Goal: Transaction & Acquisition: Obtain resource

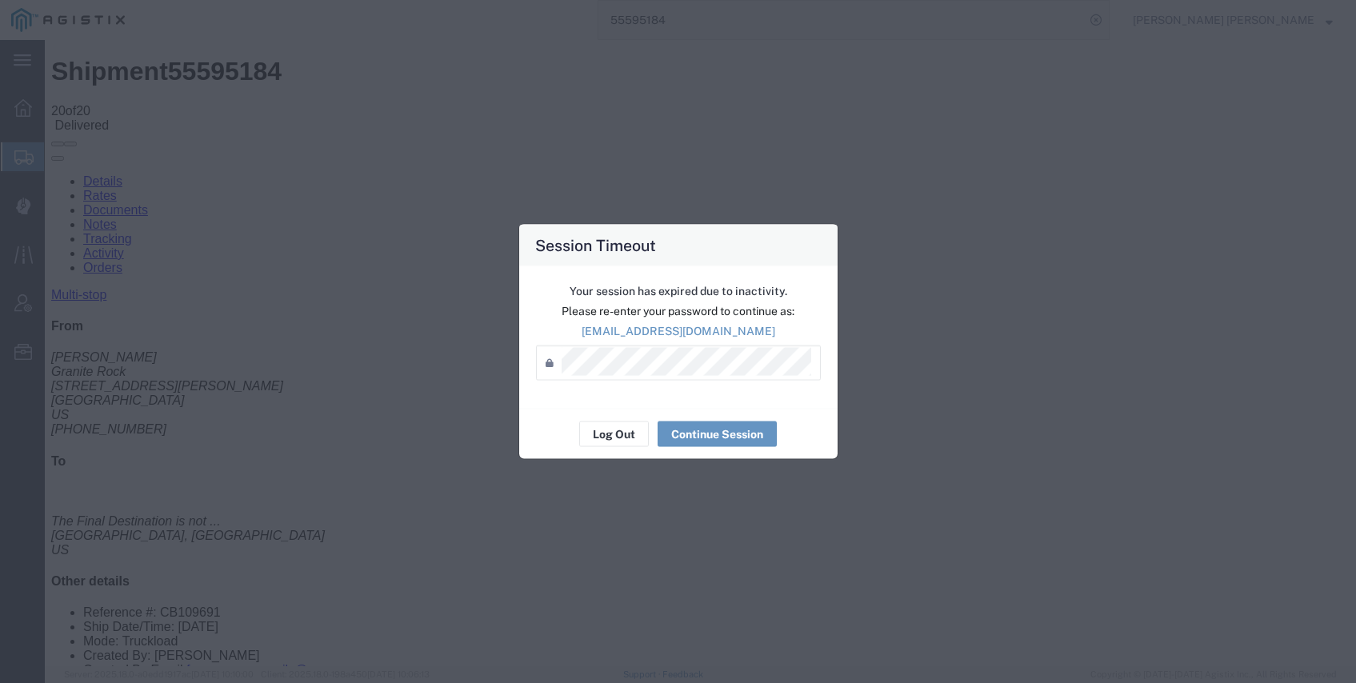
scroll to position [327, 0]
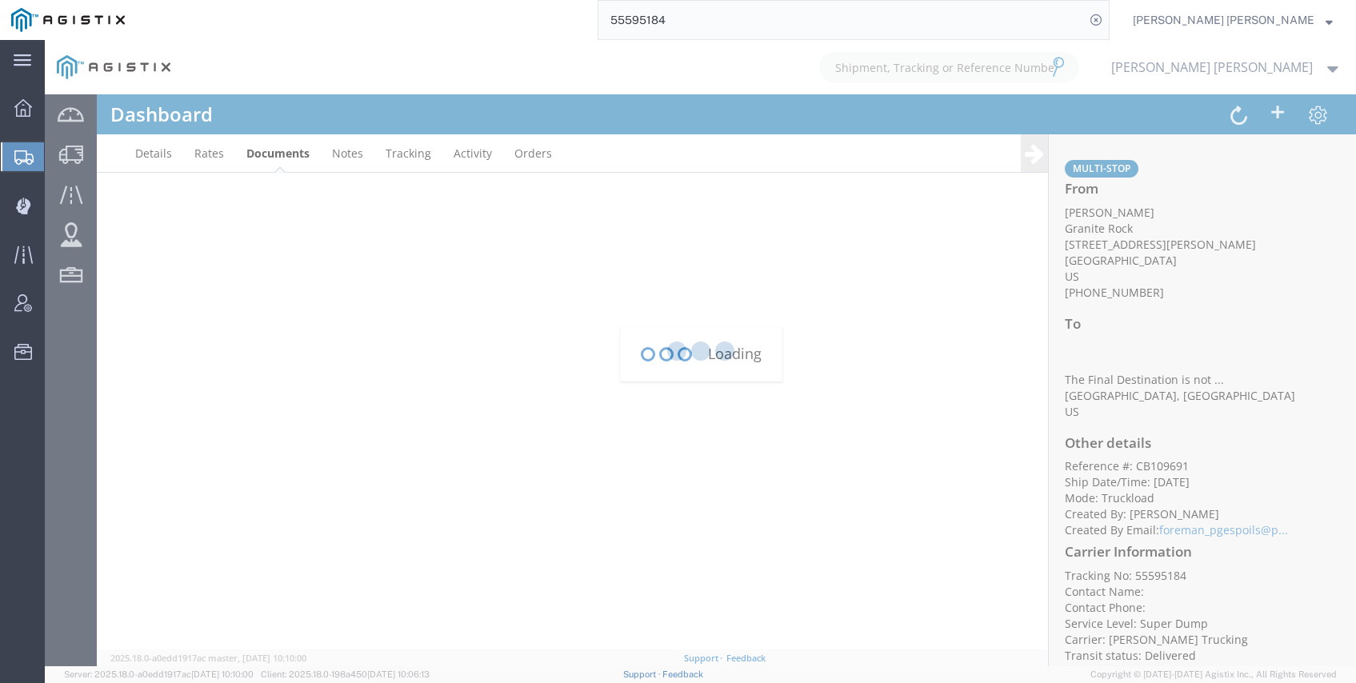
scroll to position [192, 0]
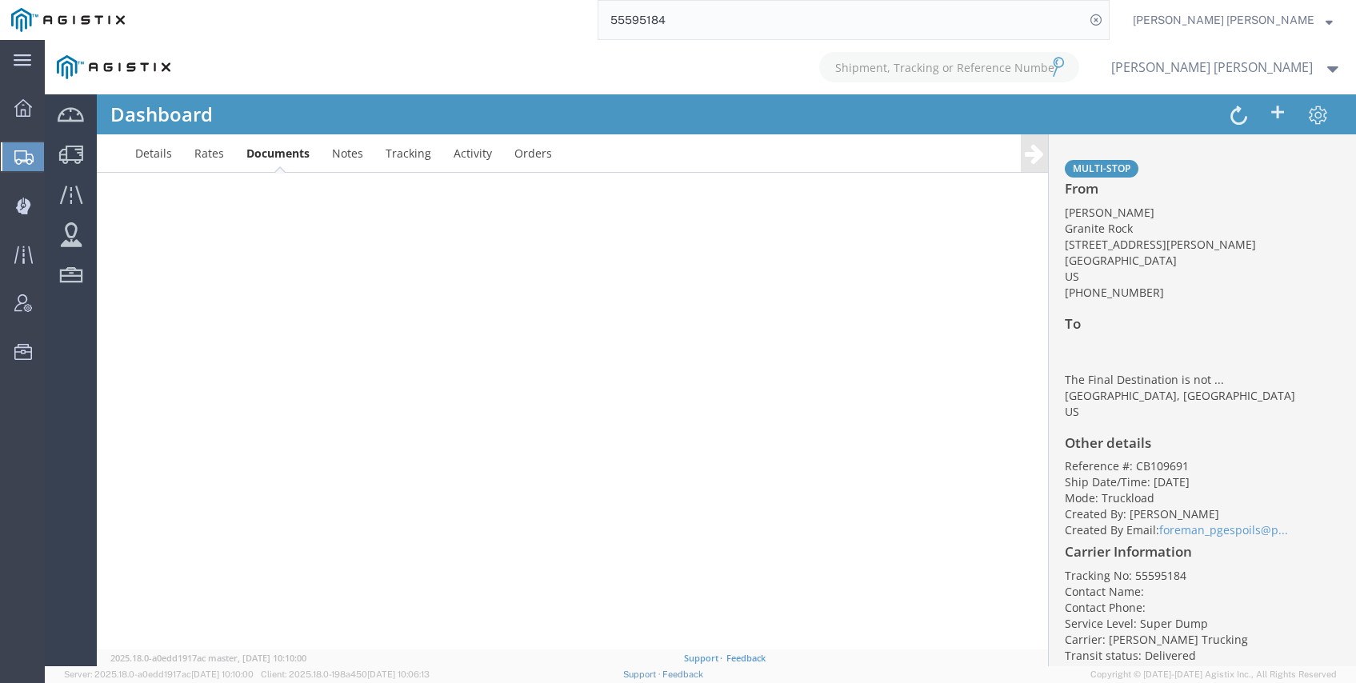
type input "kayte@braytruckinginc.com"
click at [265, 154] on div at bounding box center [700, 353] width 1311 height 626
click at [293, 154] on div at bounding box center [700, 353] width 1311 height 626
click at [294, 156] on div at bounding box center [700, 353] width 1311 height 626
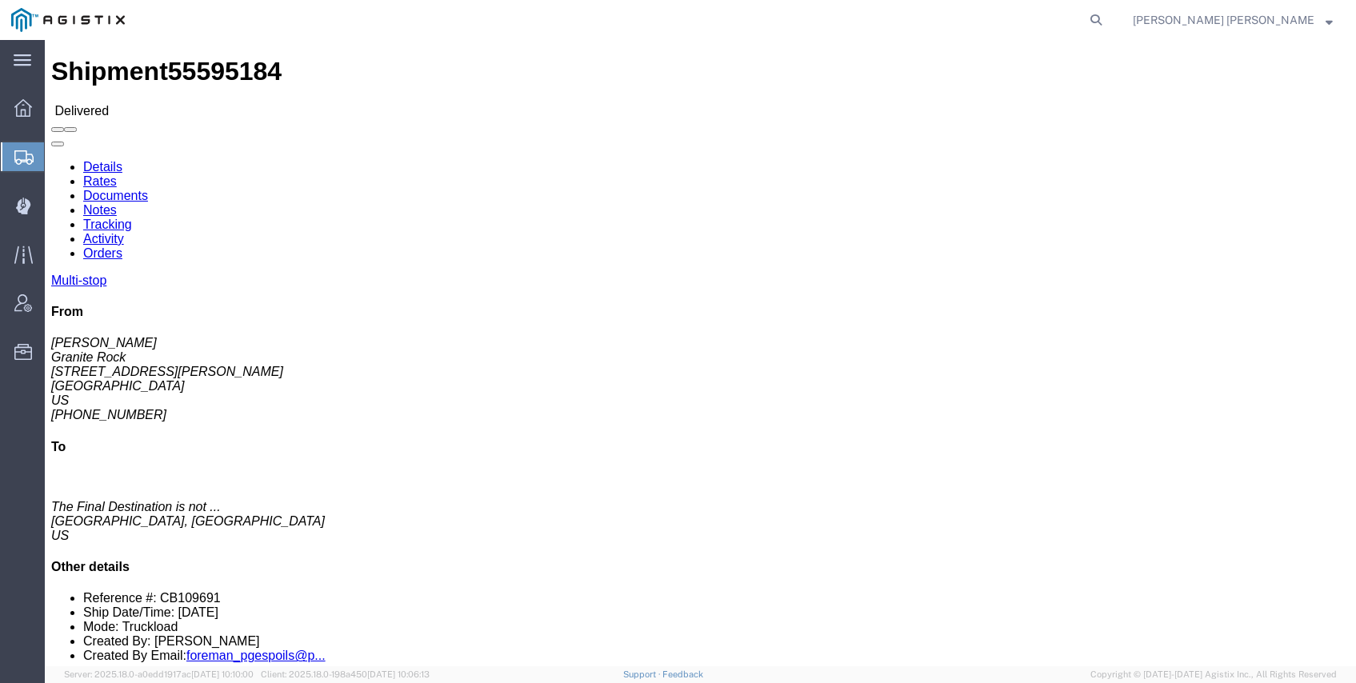
click link "Documents"
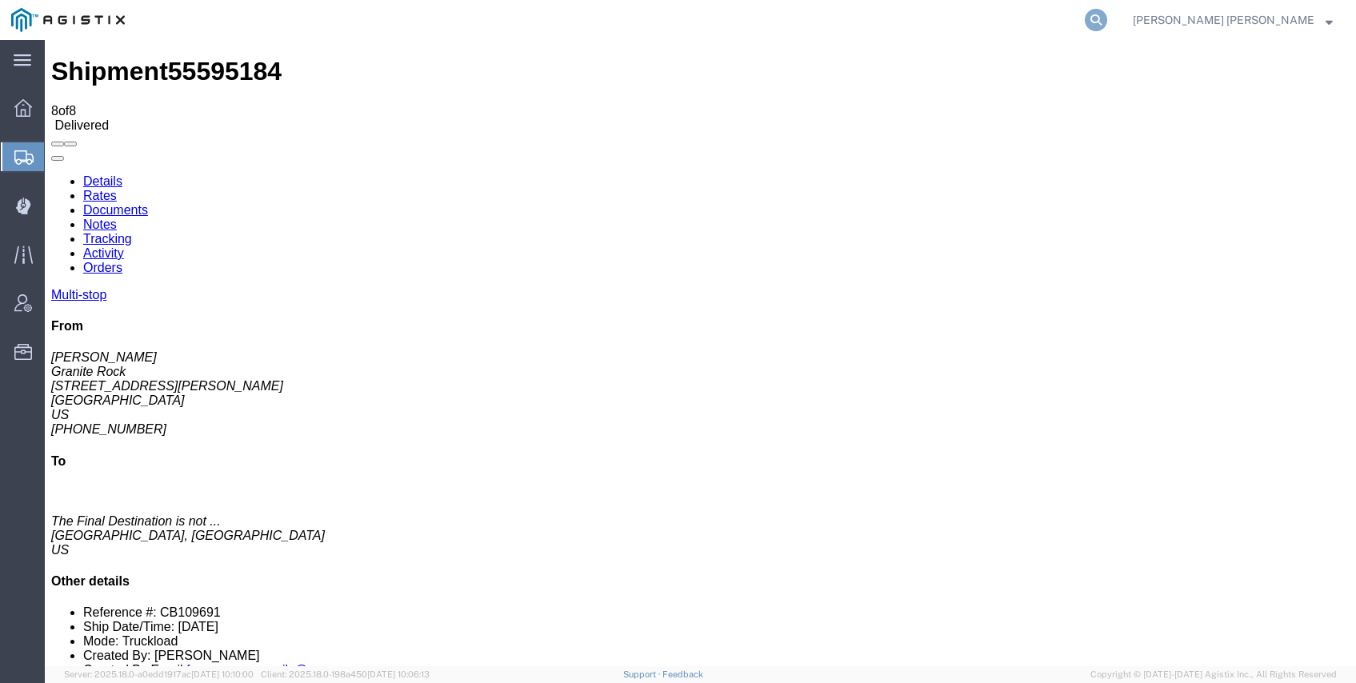
click at [1107, 19] on icon at bounding box center [1096, 20] width 22 height 22
click at [1010, 13] on input "search" at bounding box center [841, 20] width 486 height 38
paste input "56626836"
type input "56626836"
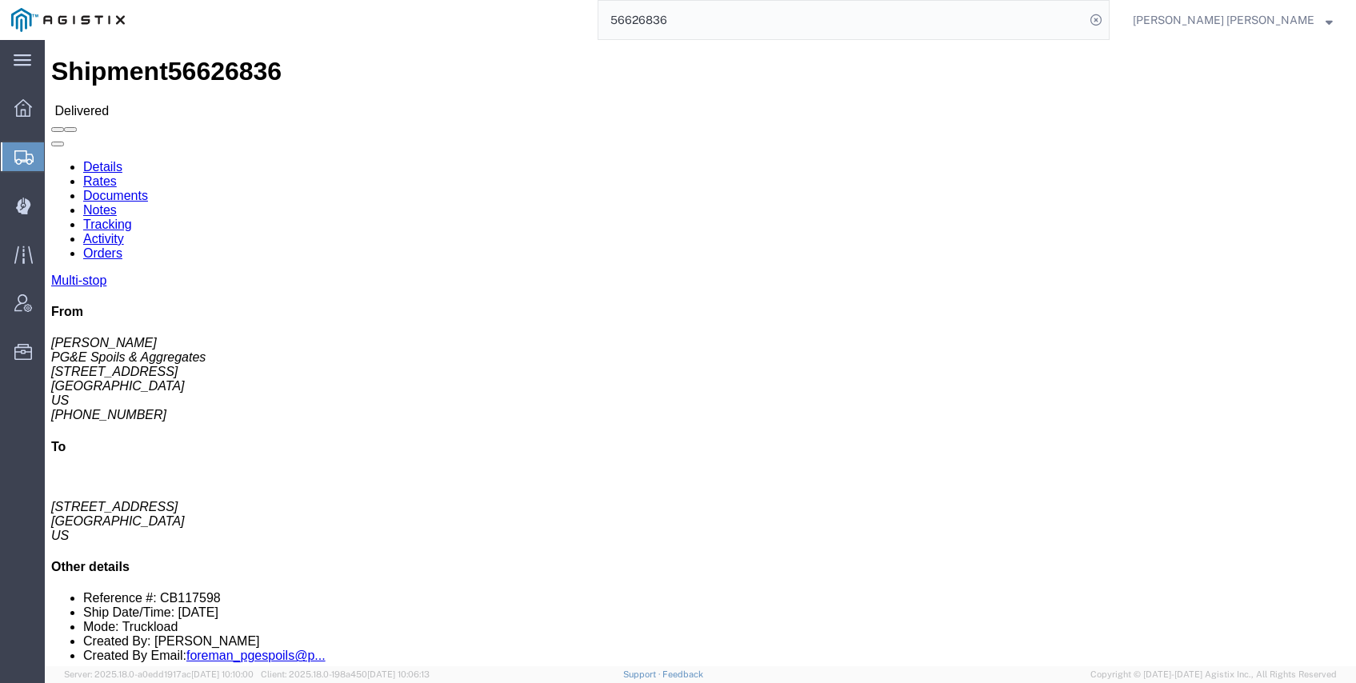
click link "Documents"
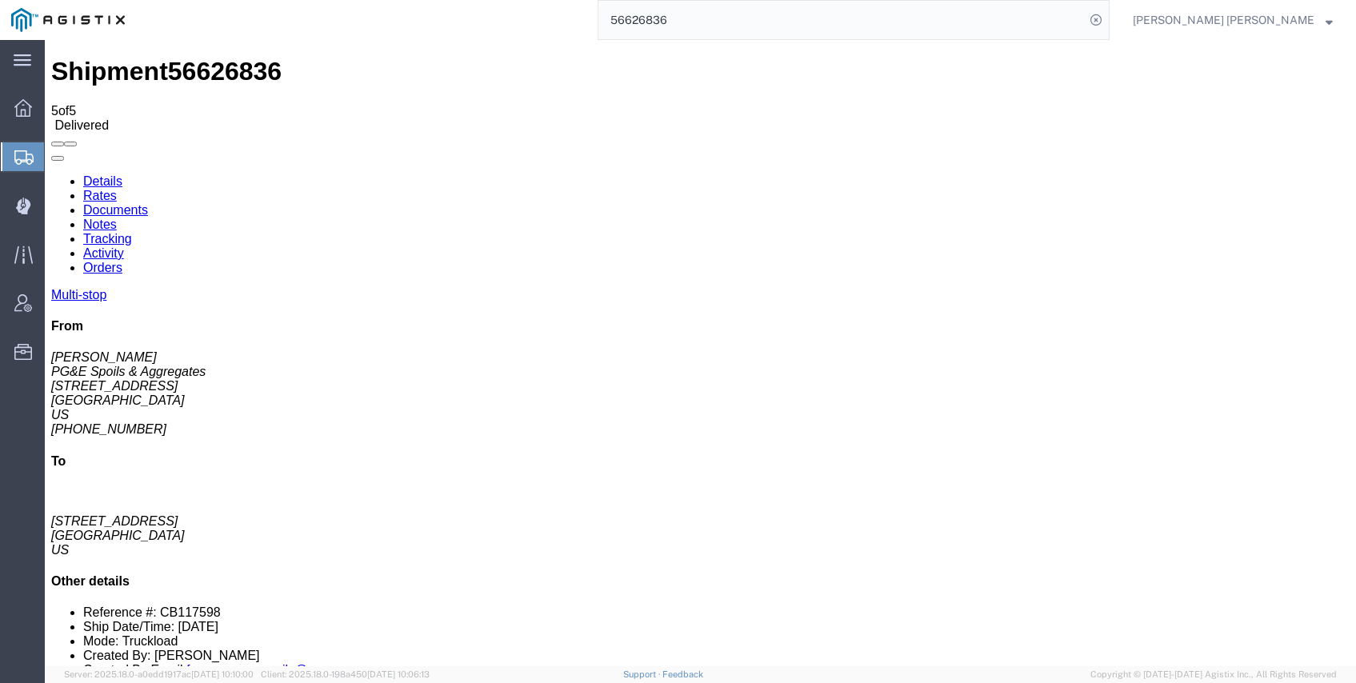
drag, startPoint x: 69, startPoint y: 222, endPoint x: 71, endPoint y: 237, distance: 14.6
checkbox input "true"
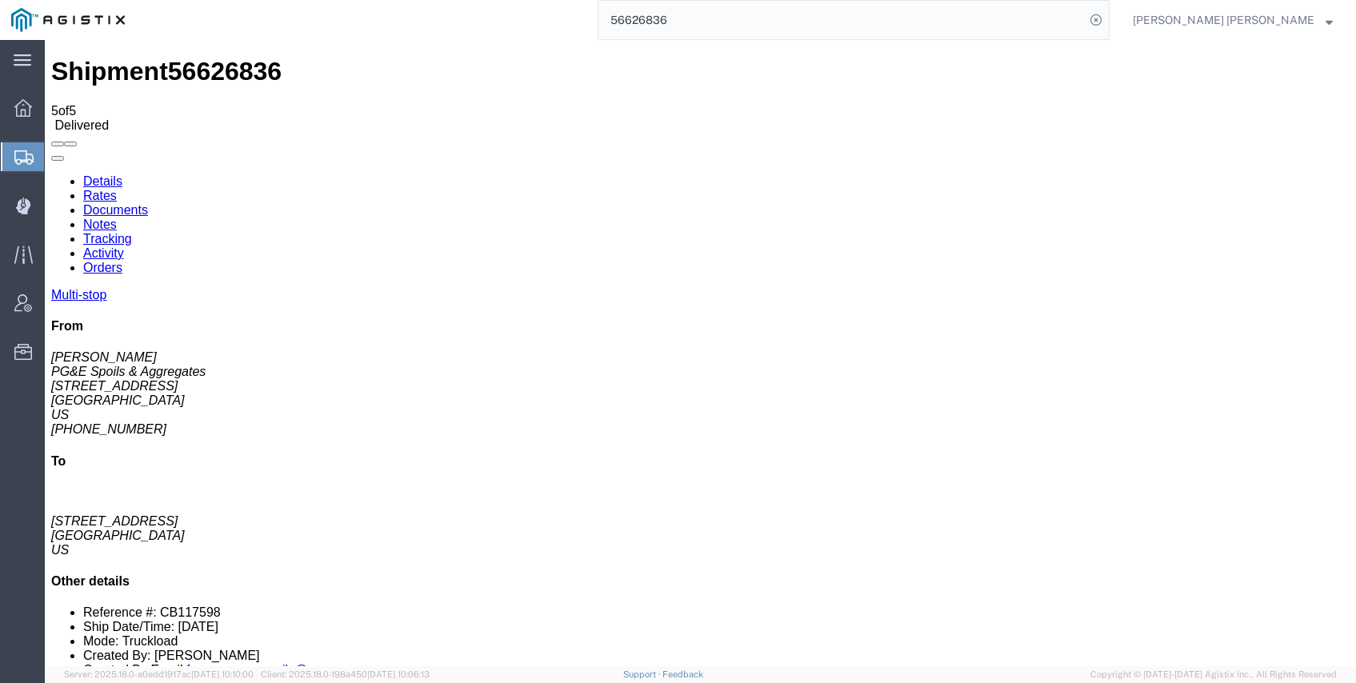
checkbox input "true"
